Goal: Transaction & Acquisition: Purchase product/service

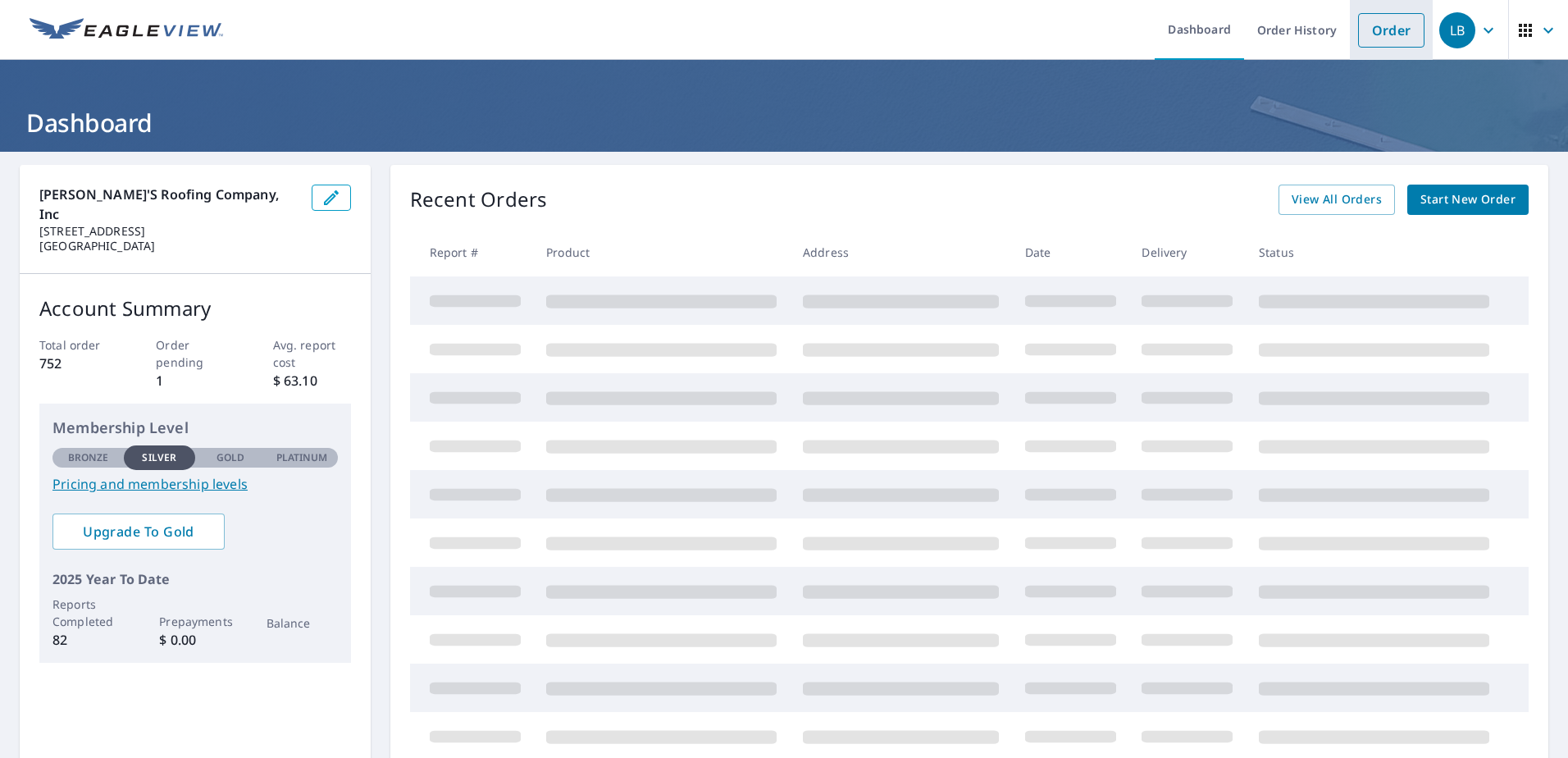
click at [1376, 25] on link "Order" at bounding box center [1390, 31] width 66 height 35
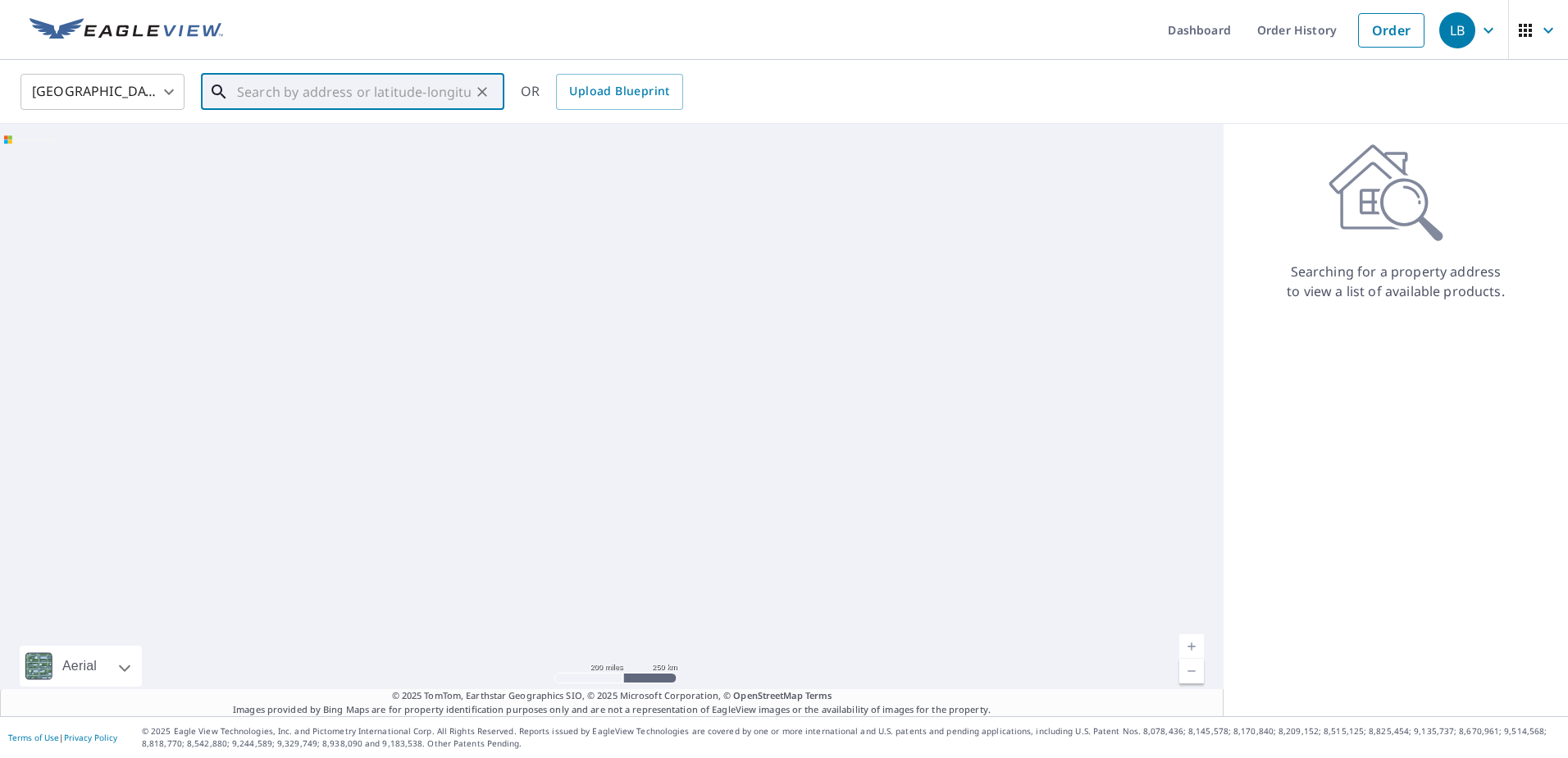
click at [310, 95] on input "text" at bounding box center [353, 92] width 234 height 46
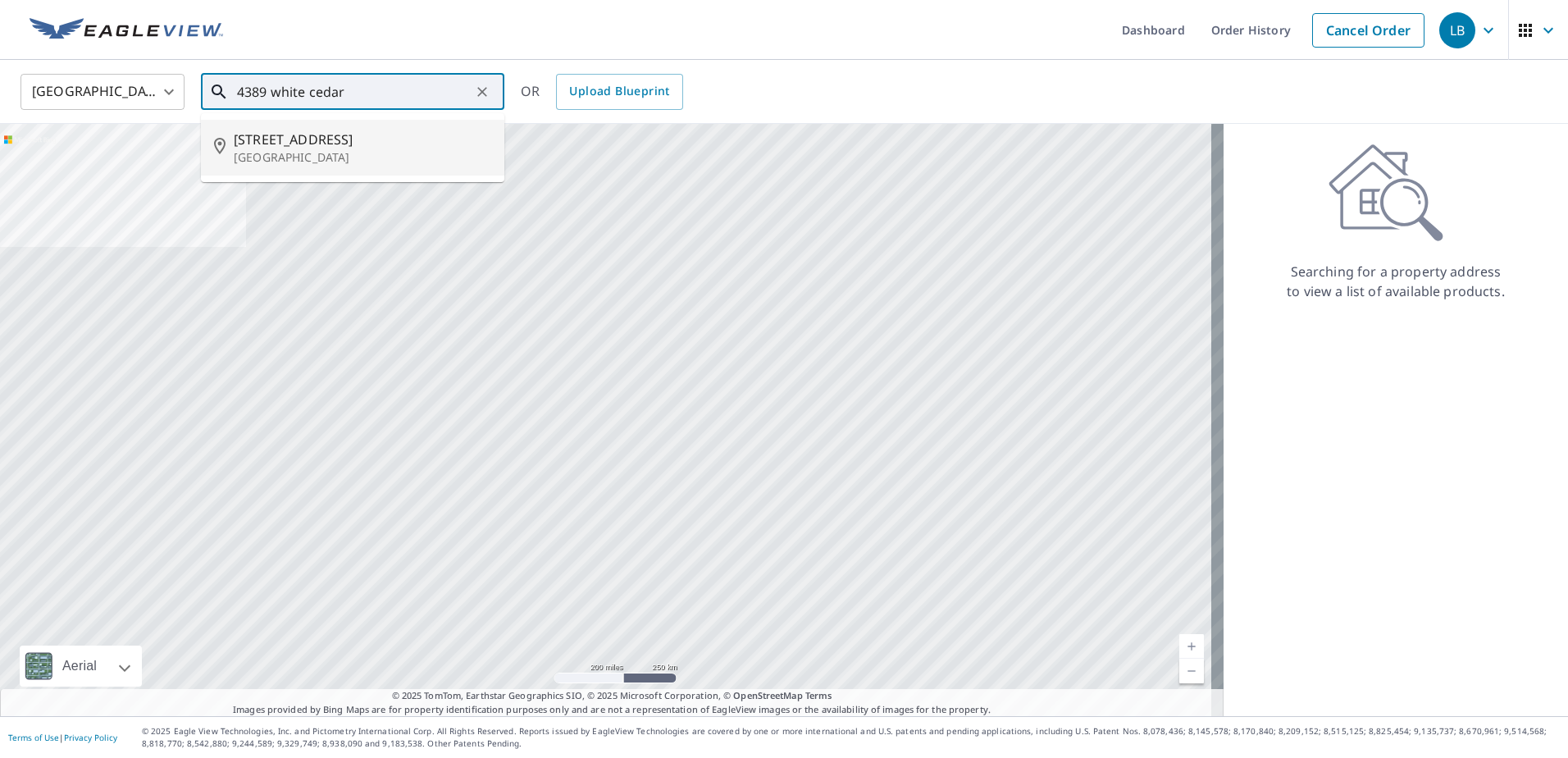
click at [318, 152] on p "[GEOGRAPHIC_DATA]" at bounding box center [362, 157] width 258 height 16
type input "[STREET_ADDRESS]"
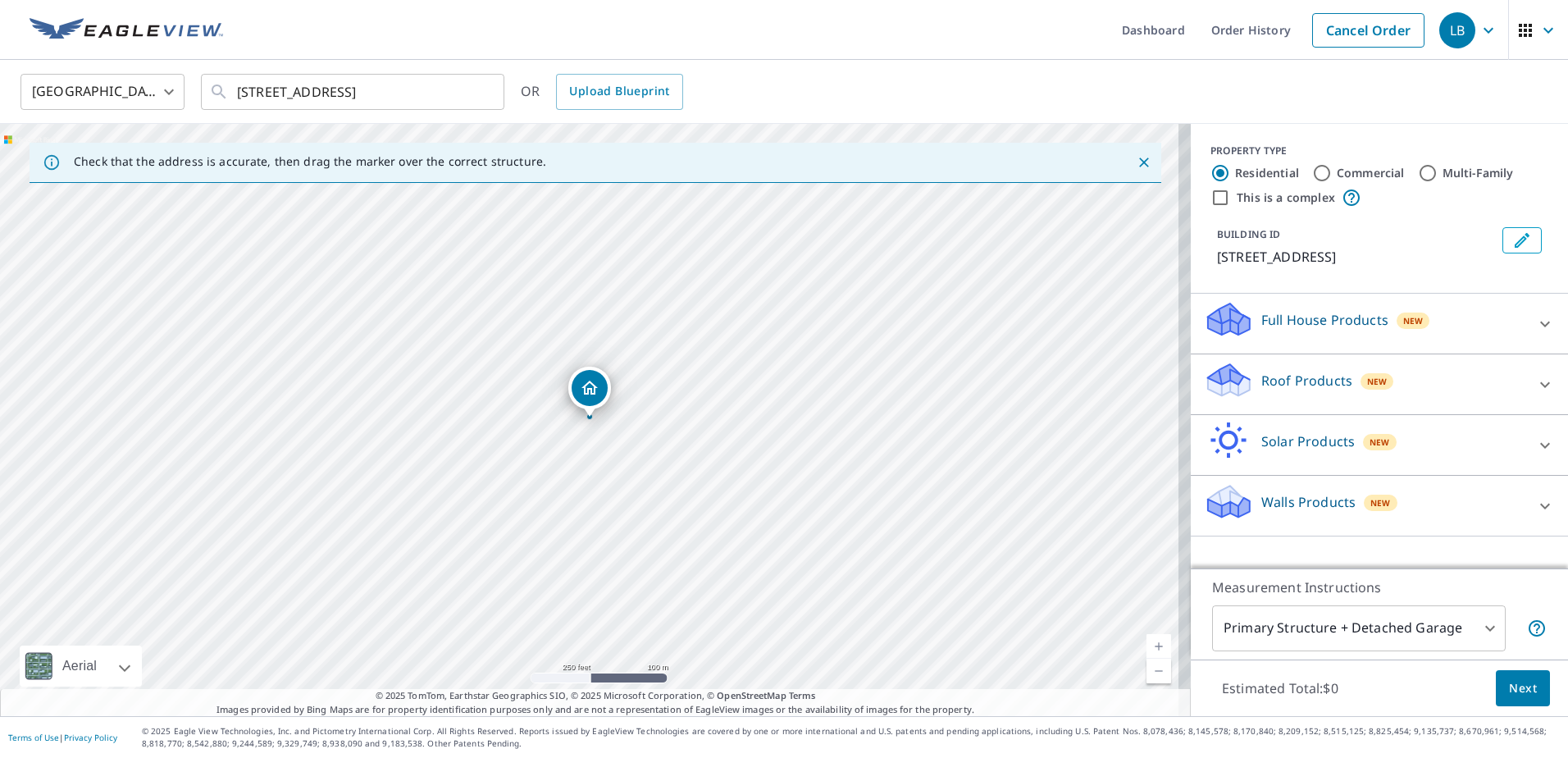
click at [1283, 391] on p "Roof Products" at bounding box center [1307, 380] width 91 height 19
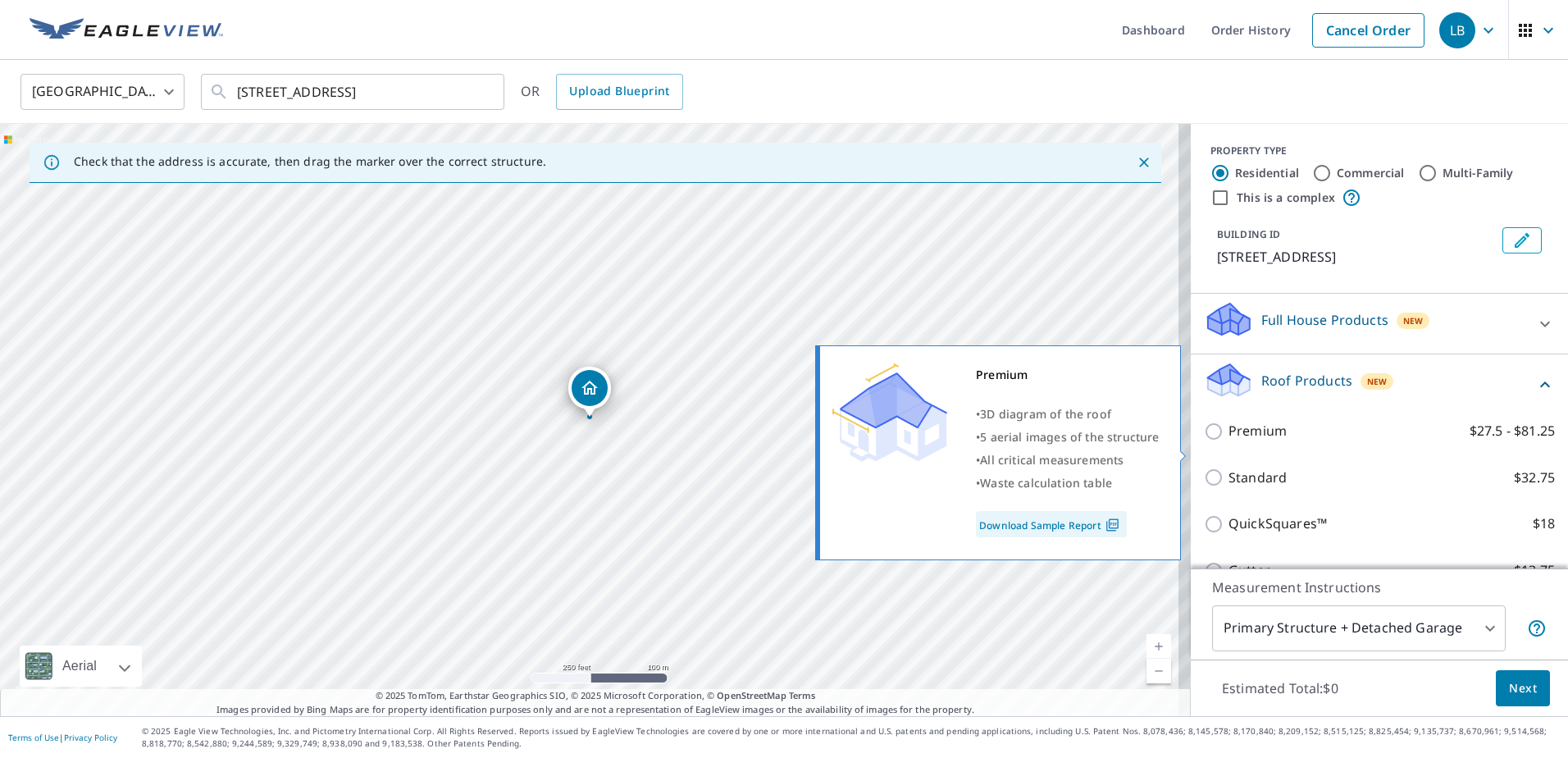
click at [1229, 442] on p "Premium" at bounding box center [1257, 431] width 59 height 20
click at [1217, 442] on input "Premium $27.5 - $81.25" at bounding box center [1216, 431] width 25 height 19
checkbox input "true"
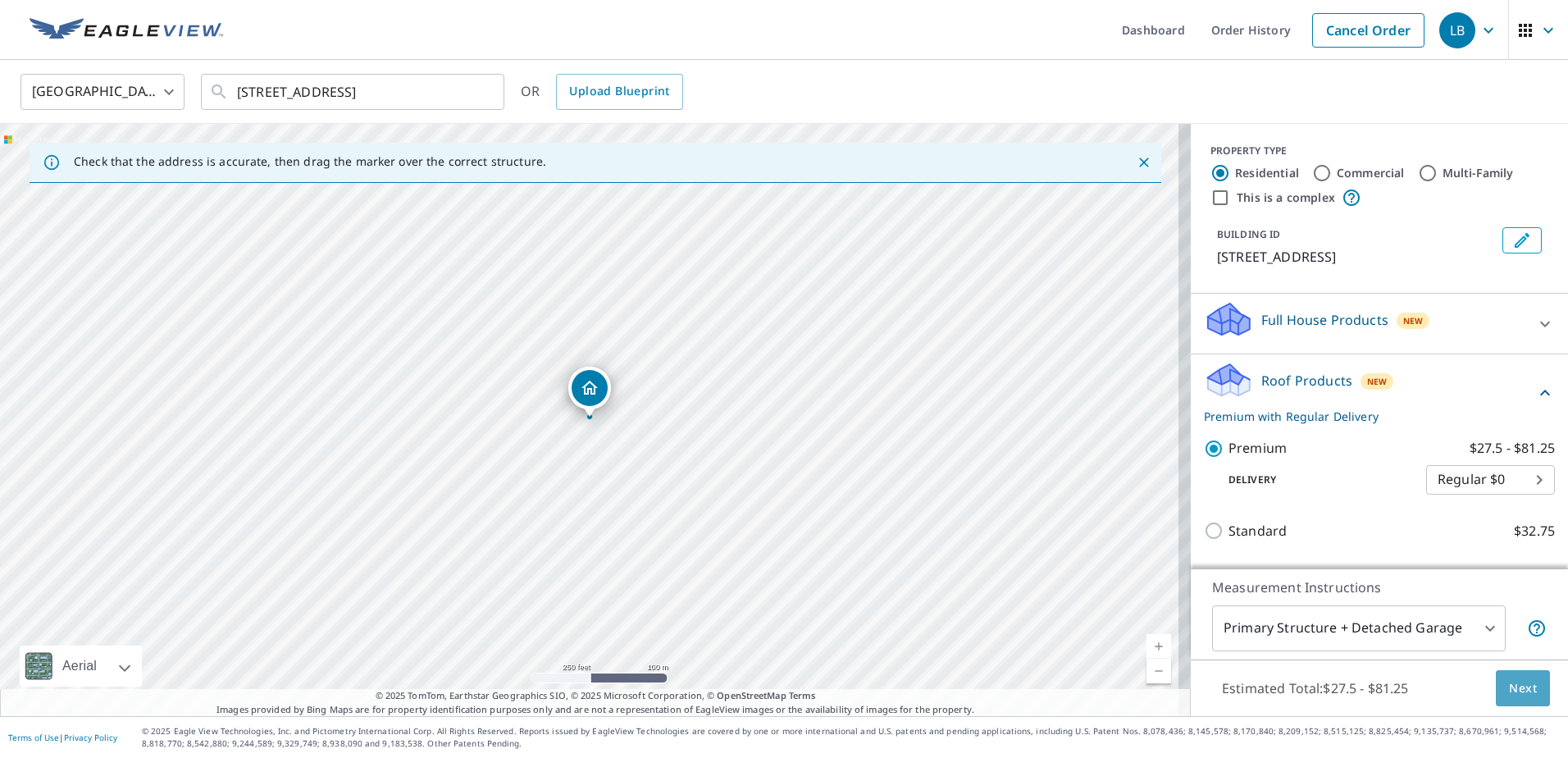
click at [1508, 681] on span "Next" at bounding box center [1522, 688] width 28 height 20
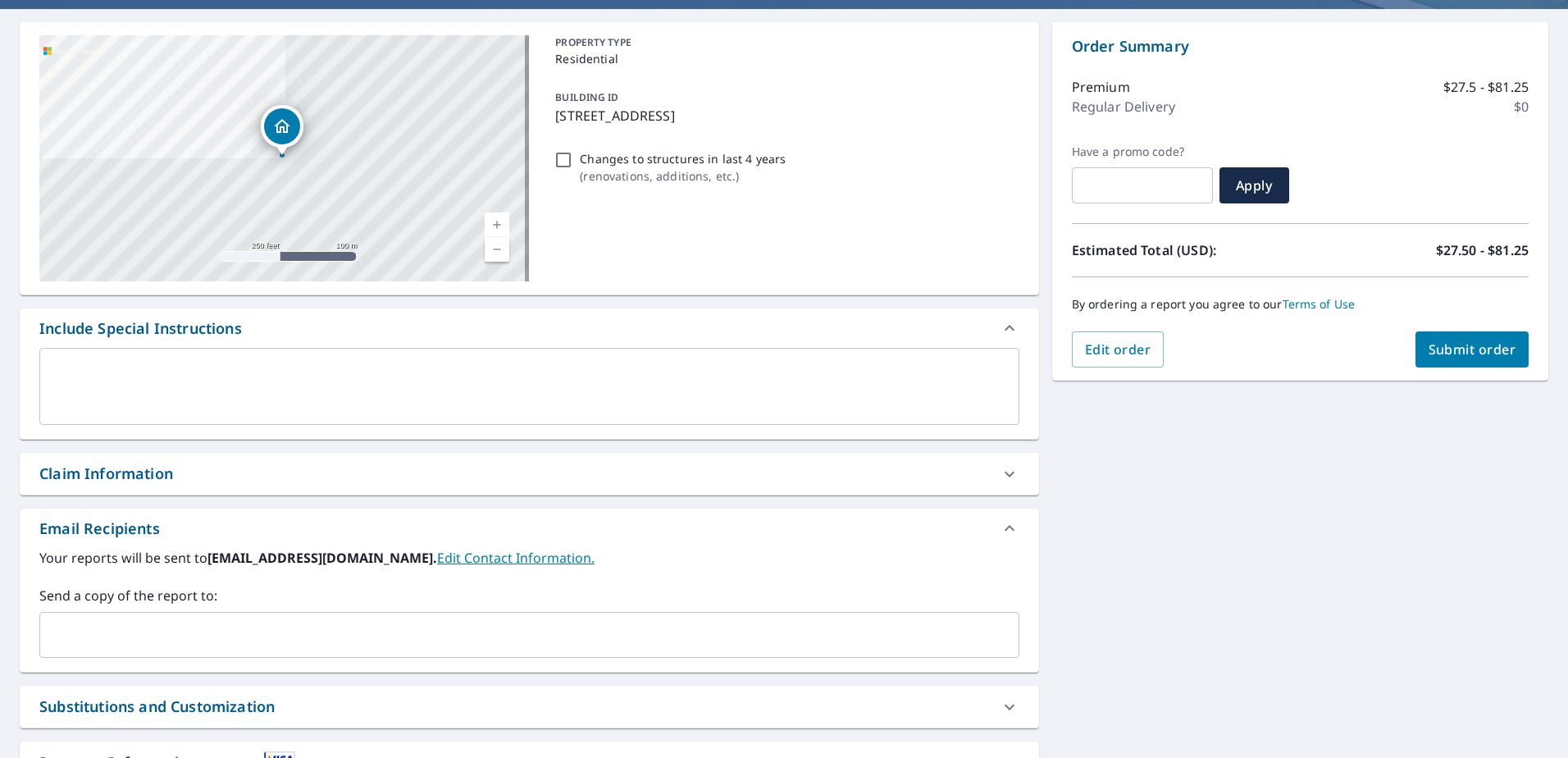
scroll to position [275, 0]
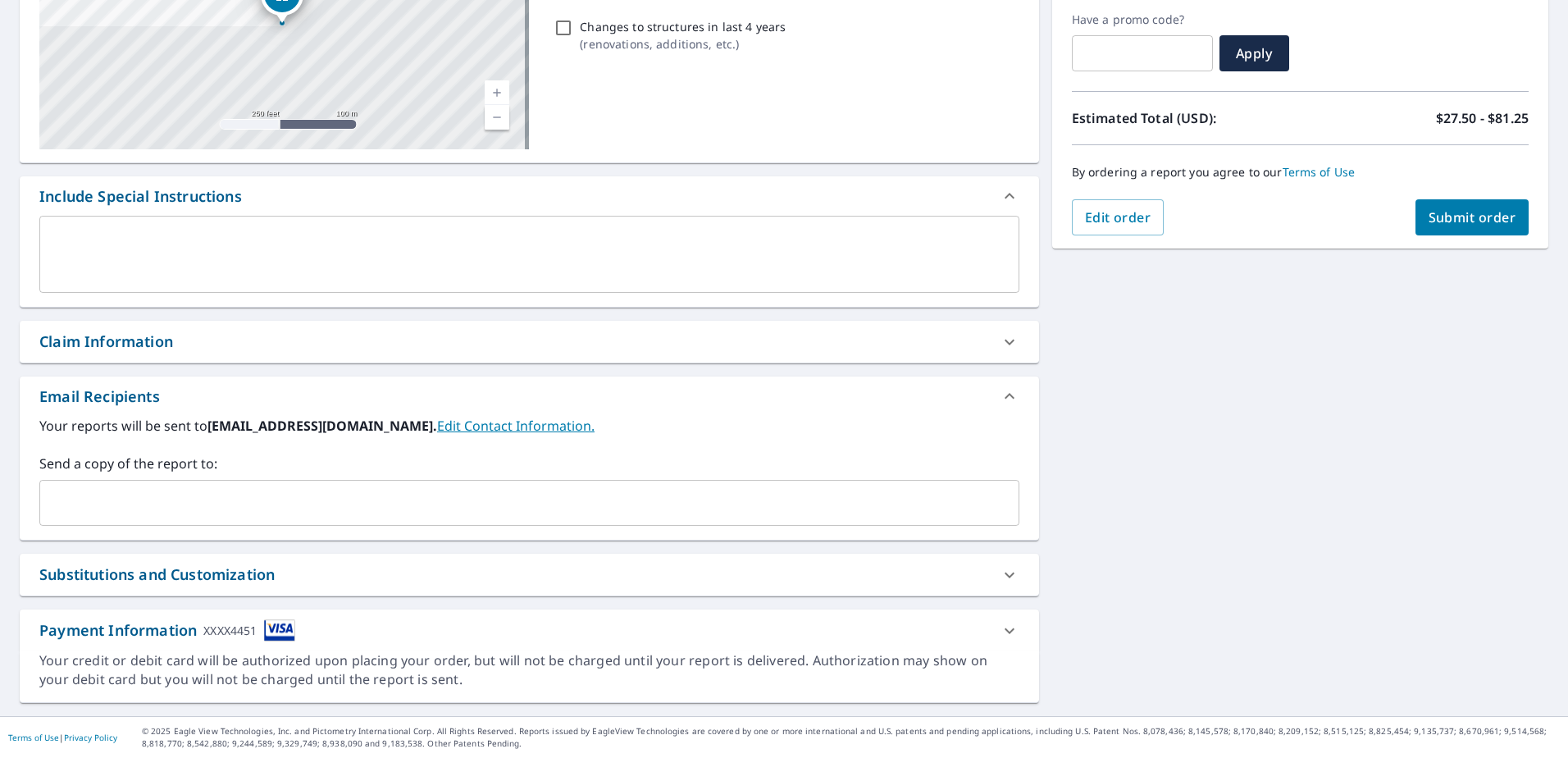
click at [125, 510] on input "text" at bounding box center [517, 503] width 940 height 31
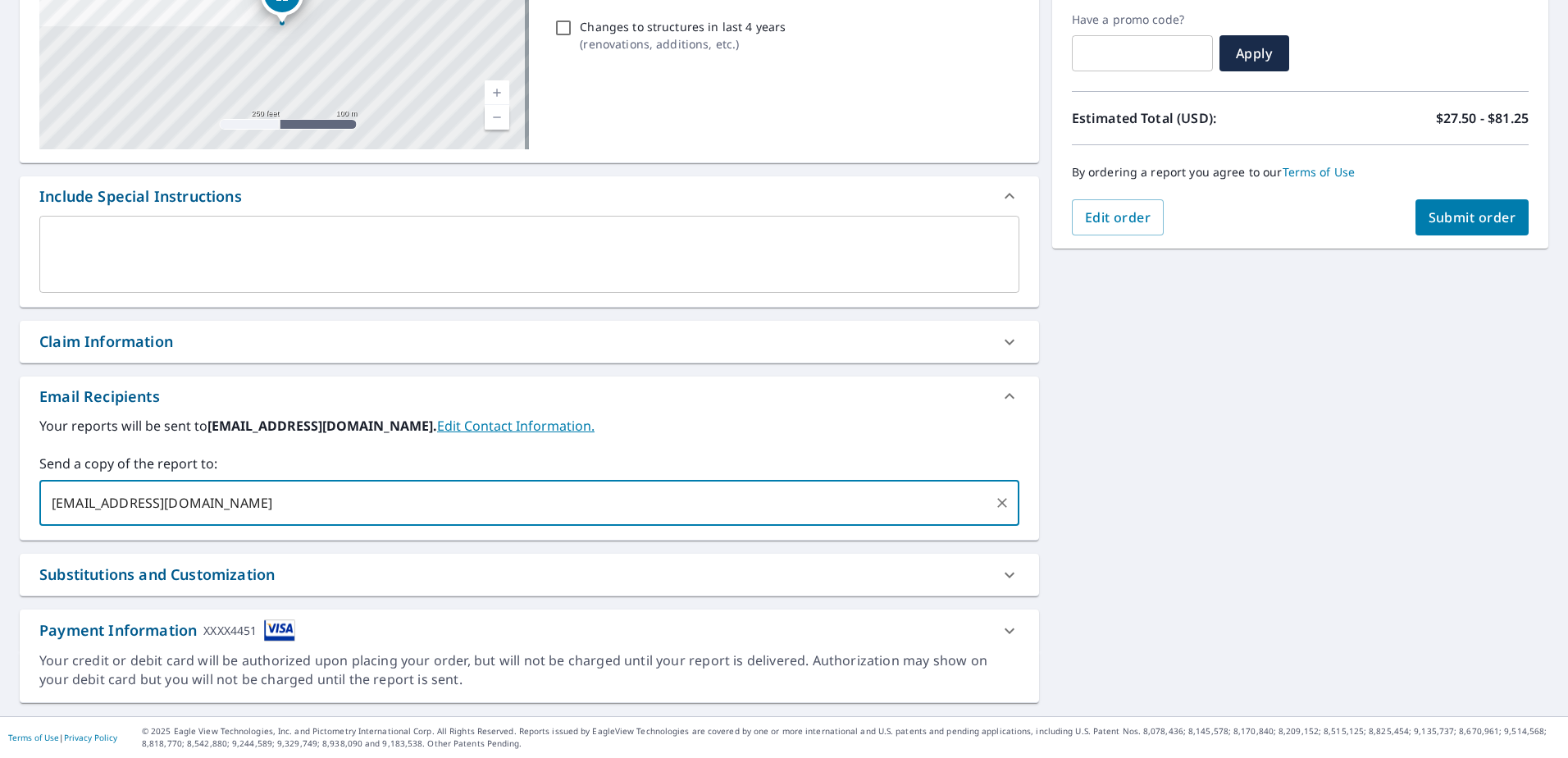
type input "[EMAIL_ADDRESS][DOMAIN_NAME]"
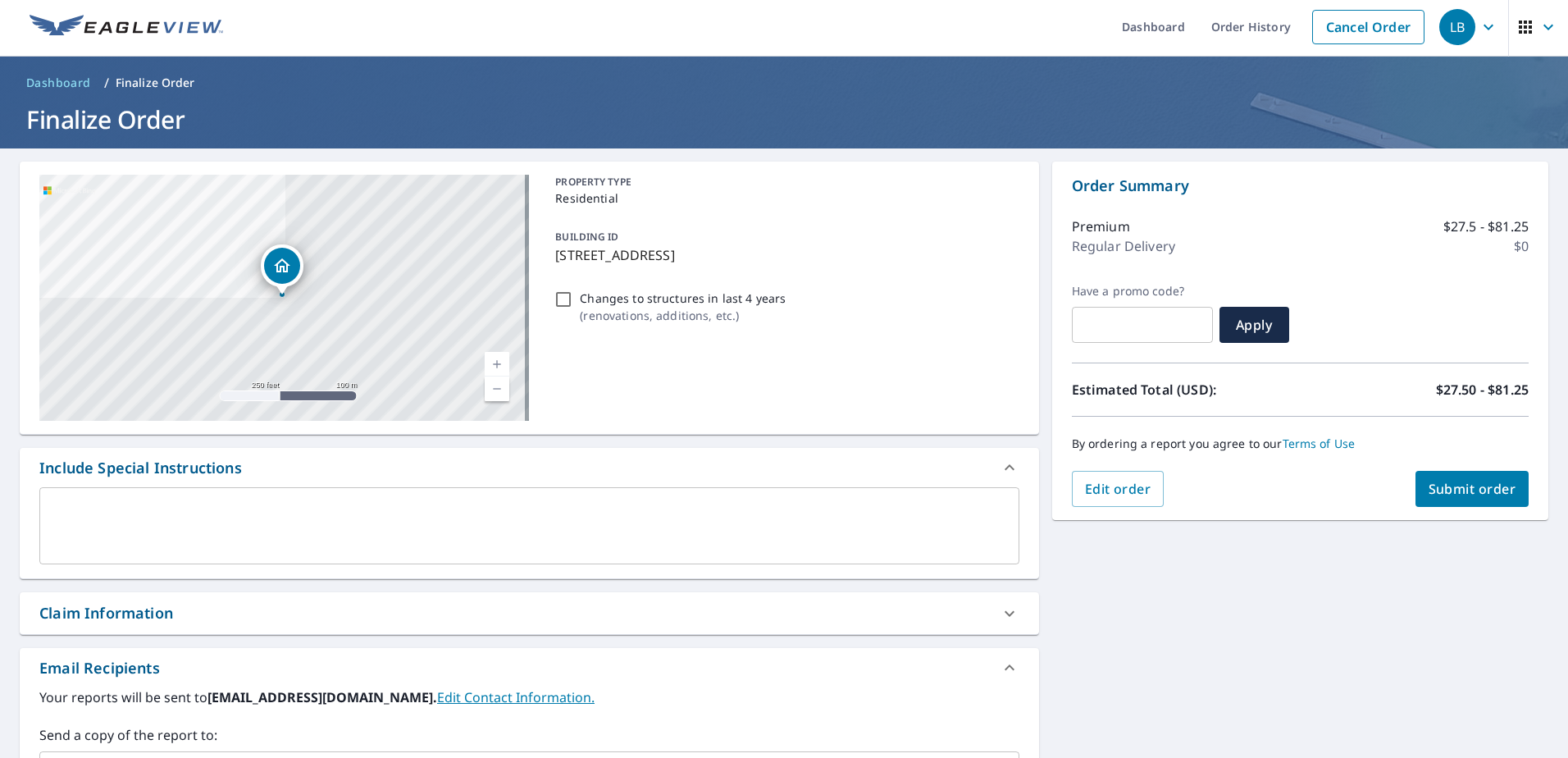
scroll to position [0, 0]
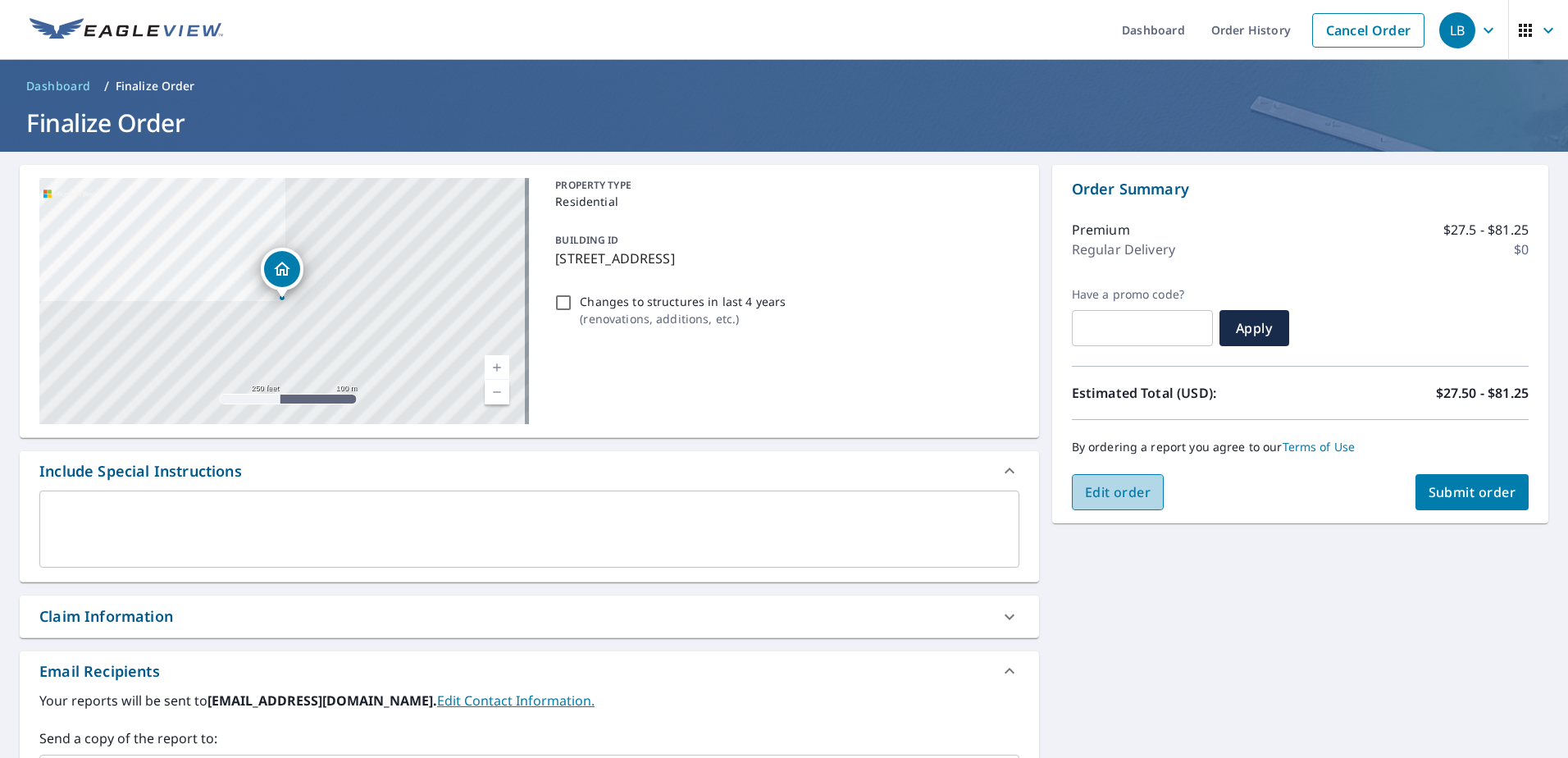
click at [1095, 498] on span "Edit order" at bounding box center [1117, 492] width 66 height 18
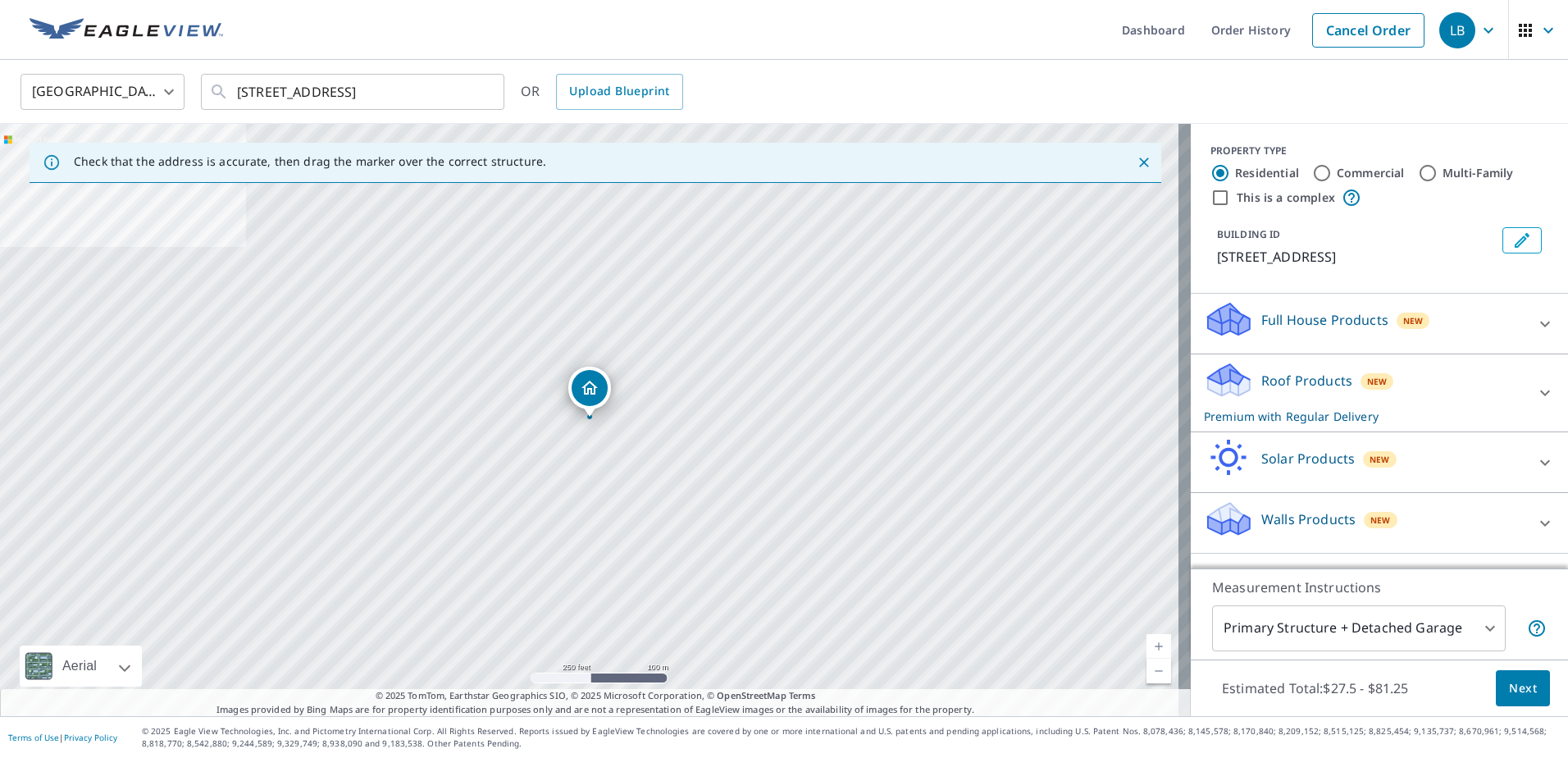
click at [1261, 391] on p "Roof Products" at bounding box center [1307, 380] width 91 height 19
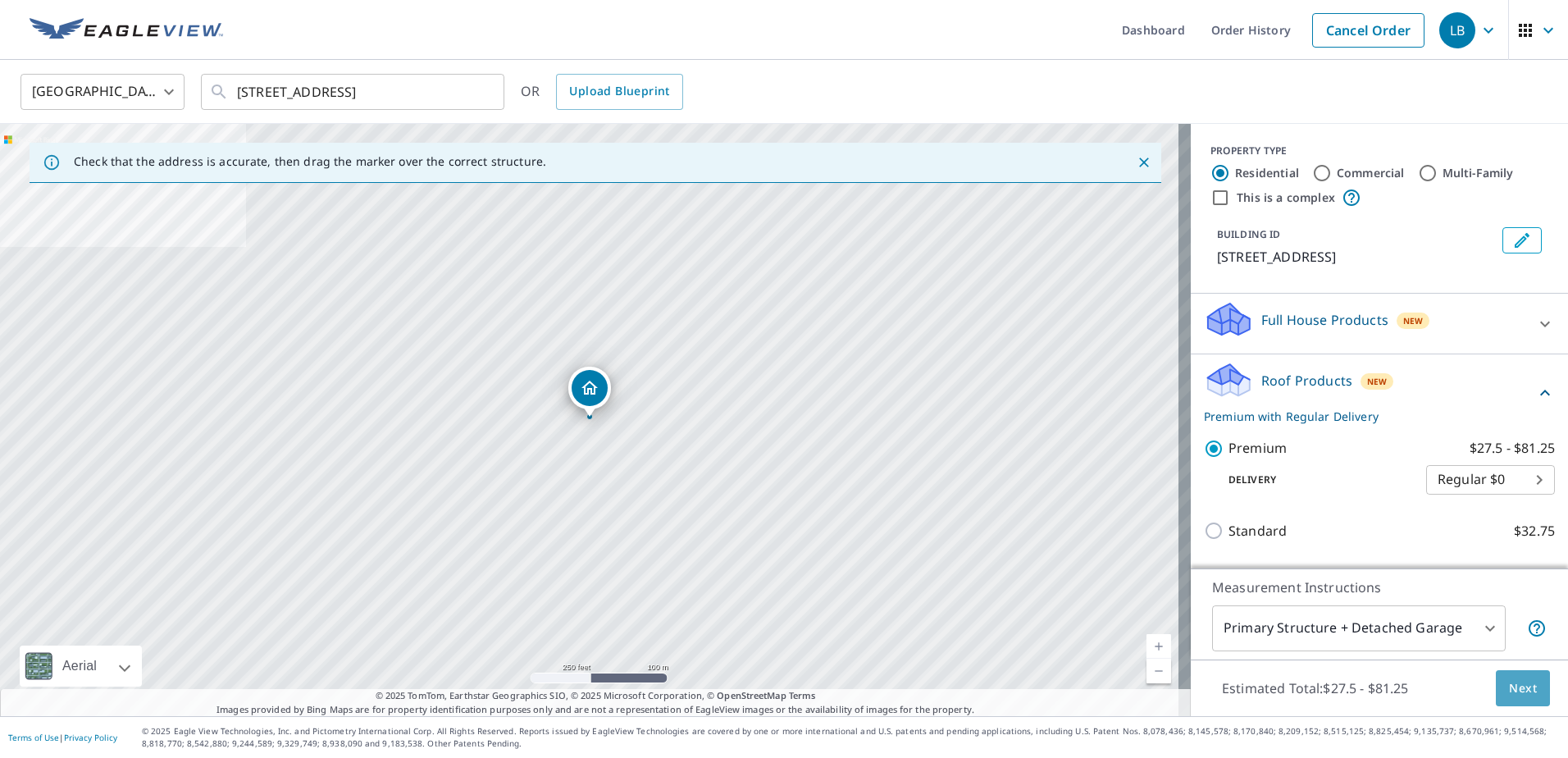
click at [1527, 689] on button "Next" at bounding box center [1523, 689] width 54 height 37
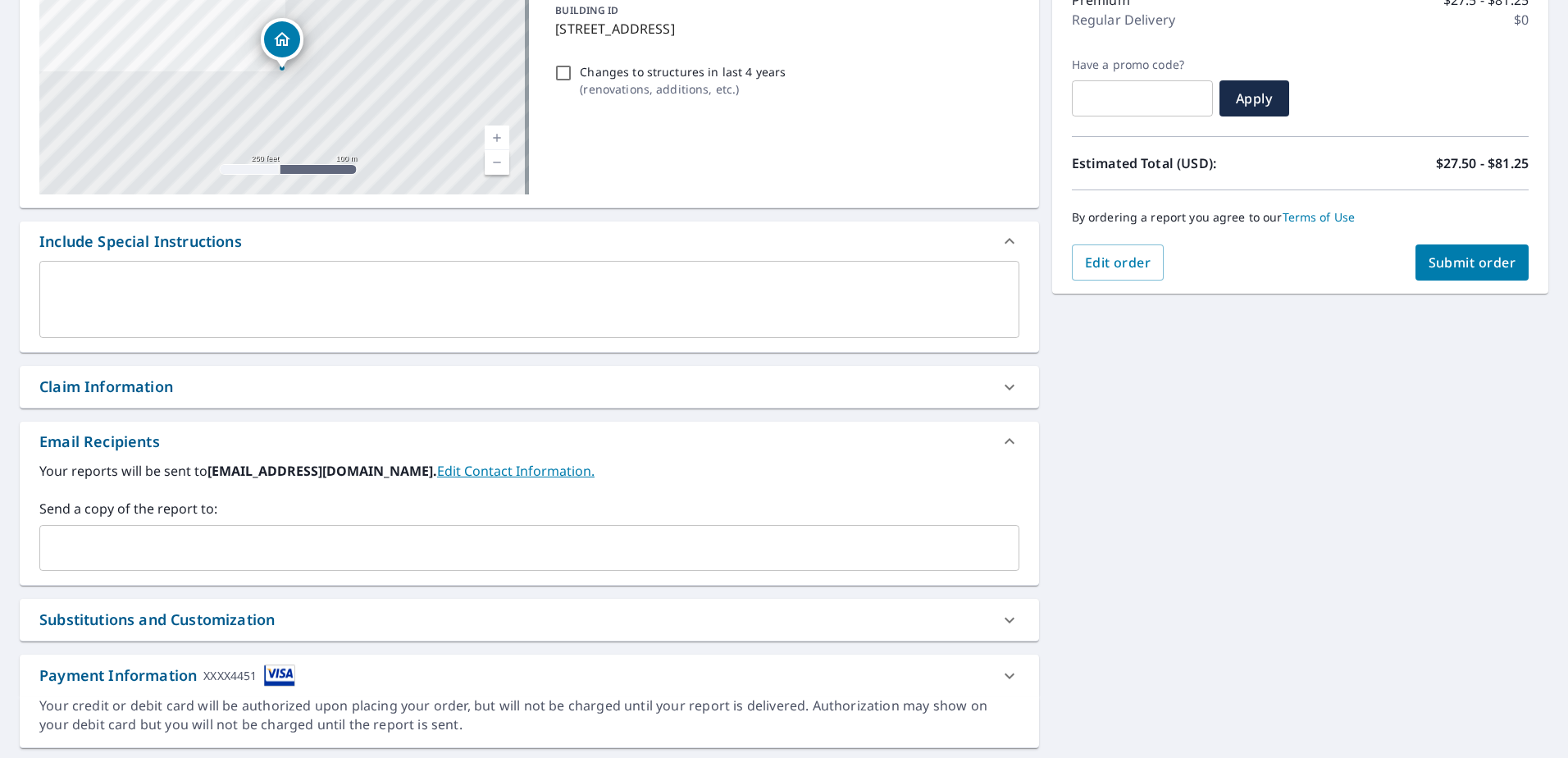
scroll to position [192, 0]
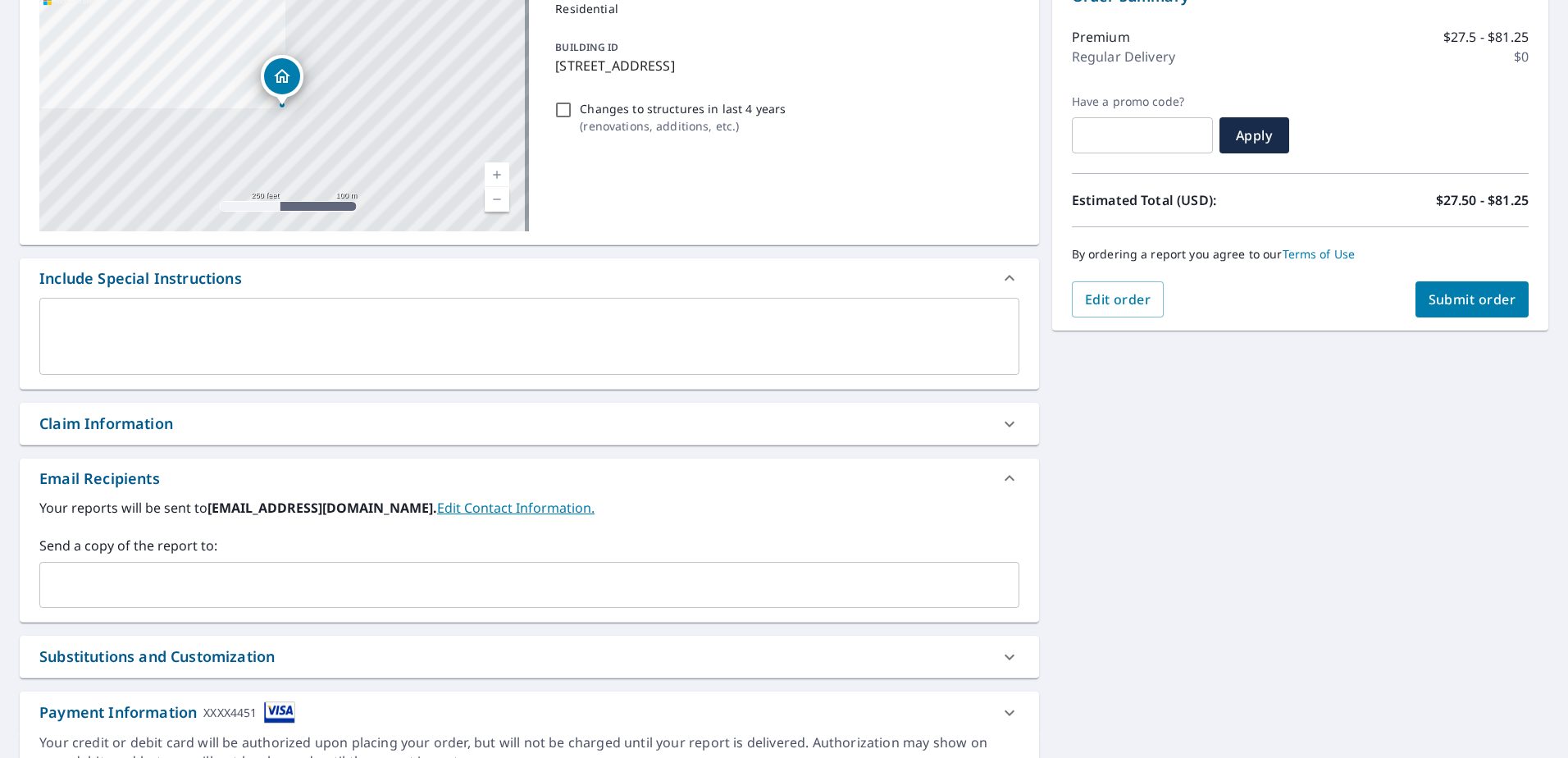
click at [513, 500] on link "Edit Contact Information." at bounding box center [516, 508] width 158 height 18
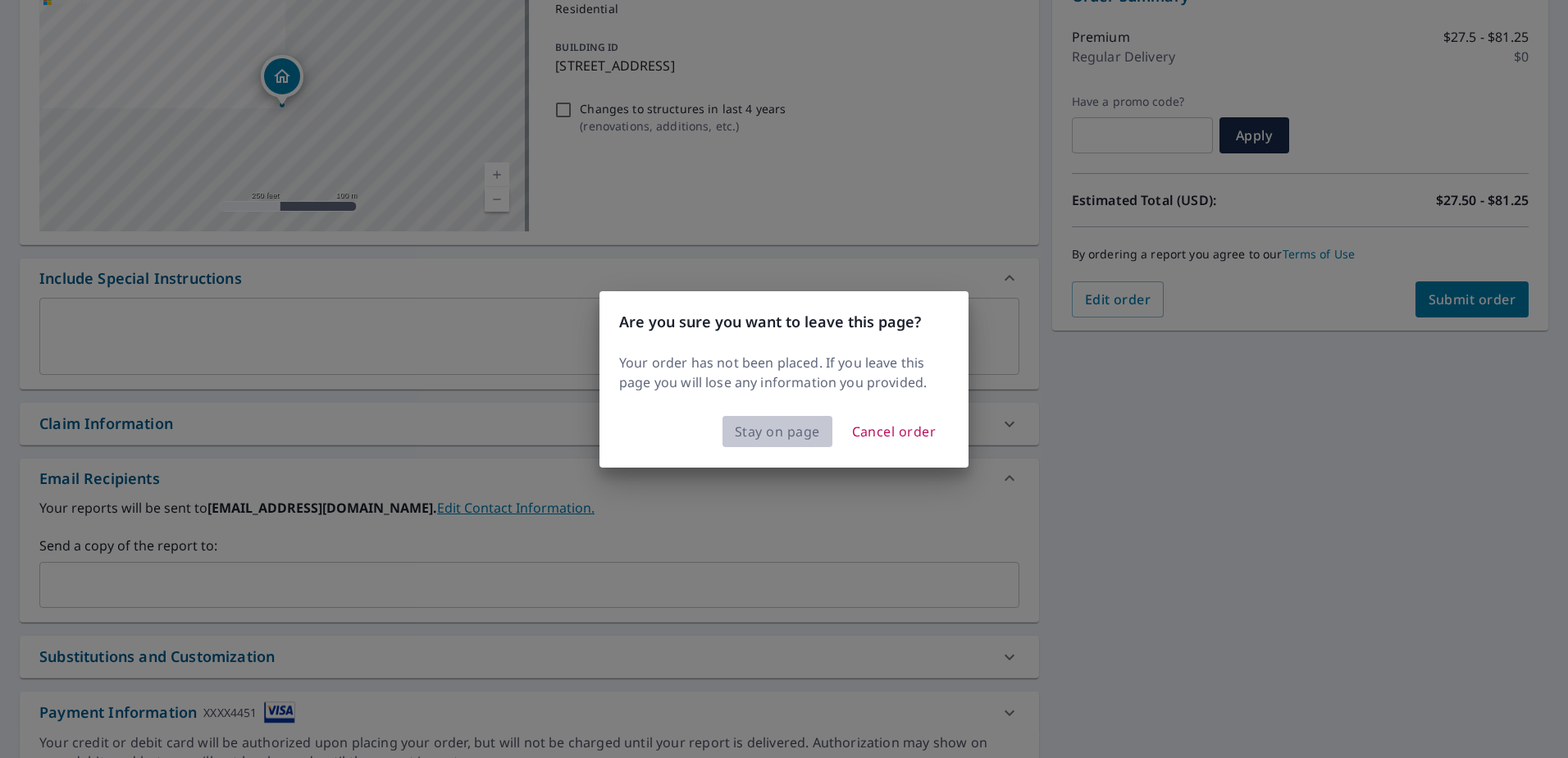
click at [786, 432] on span "Stay on page" at bounding box center [777, 432] width 86 height 23
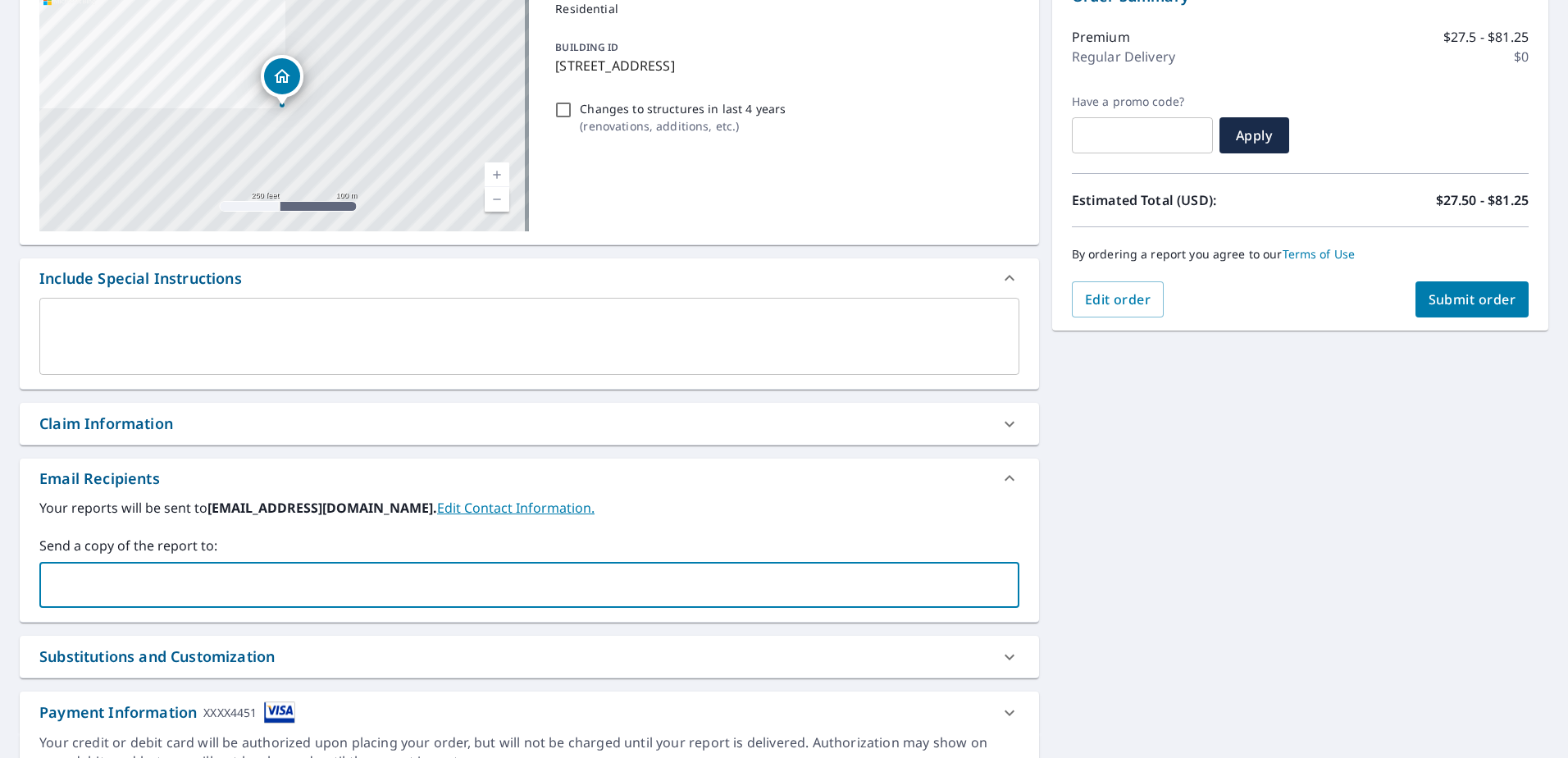
click at [215, 591] on input "text" at bounding box center [517, 585] width 940 height 31
type input "c"
click at [1441, 303] on span "Submit order" at bounding box center [1472, 299] width 87 height 18
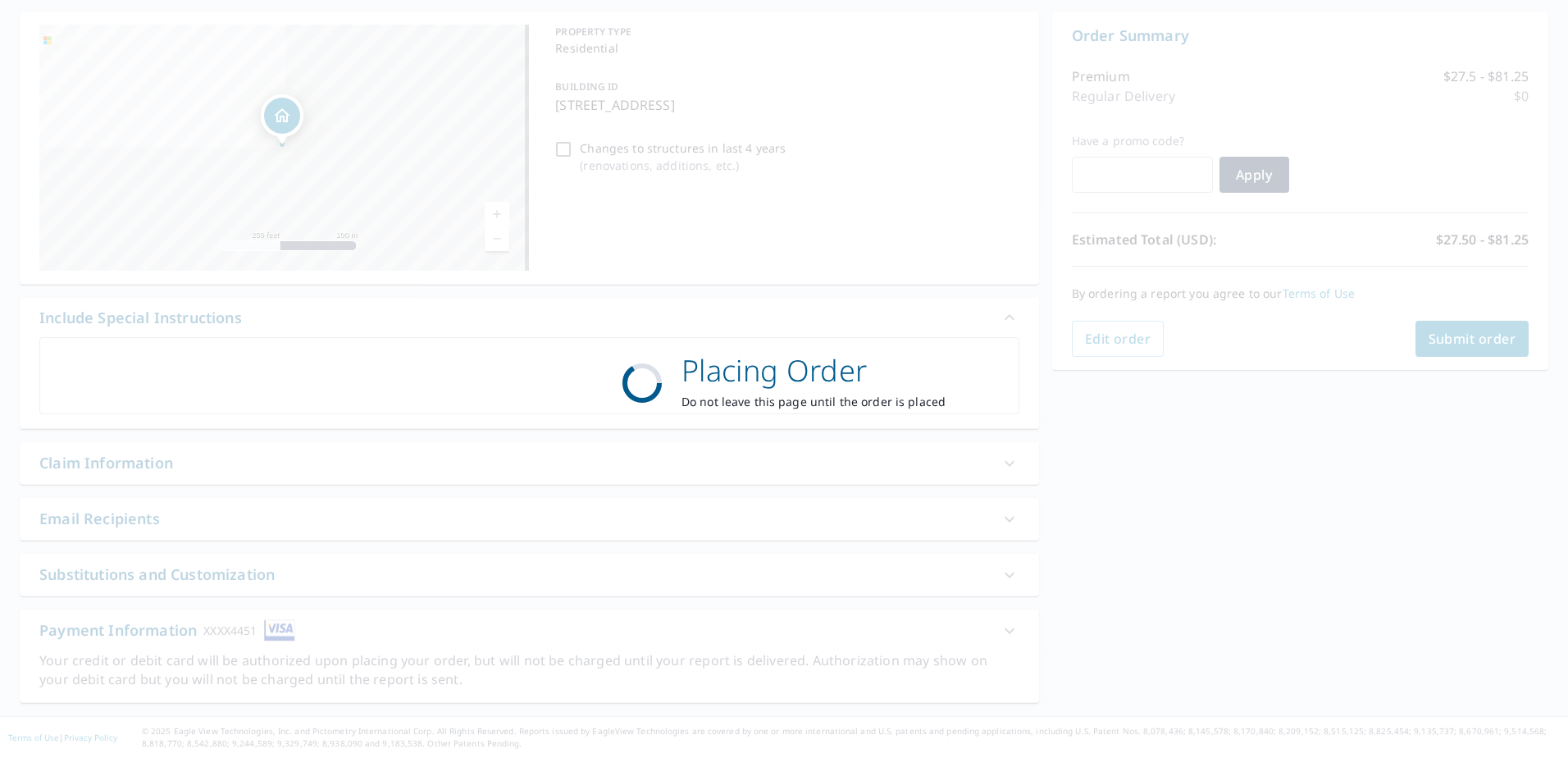
scroll to position [153, 0]
